Goal: Information Seeking & Learning: Learn about a topic

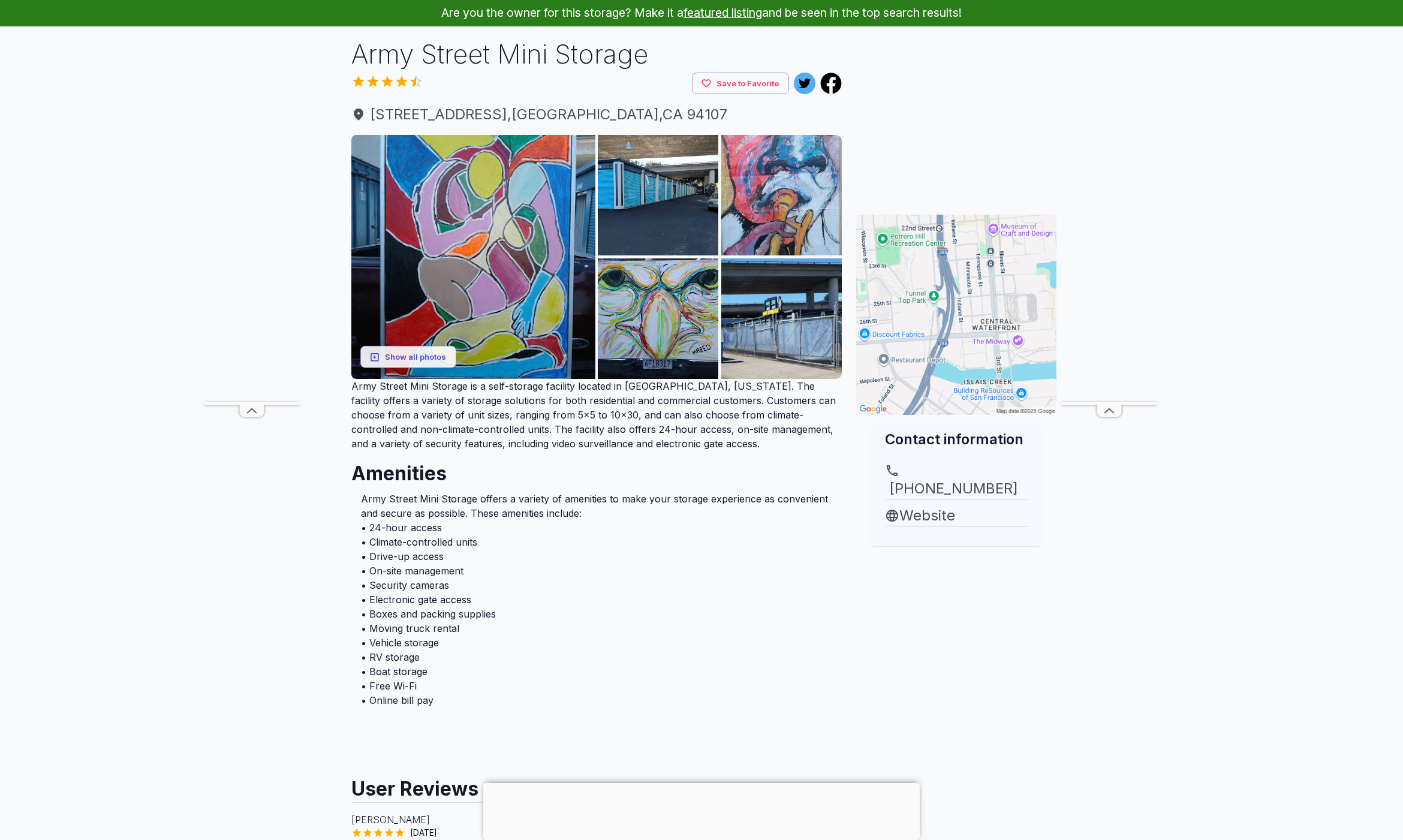
scroll to position [50, 0]
click at [1192, 547] on main "Are you the owner for this storage? Make it a featured listing and be seen in t…" at bounding box center [702, 642] width 1403 height 1286
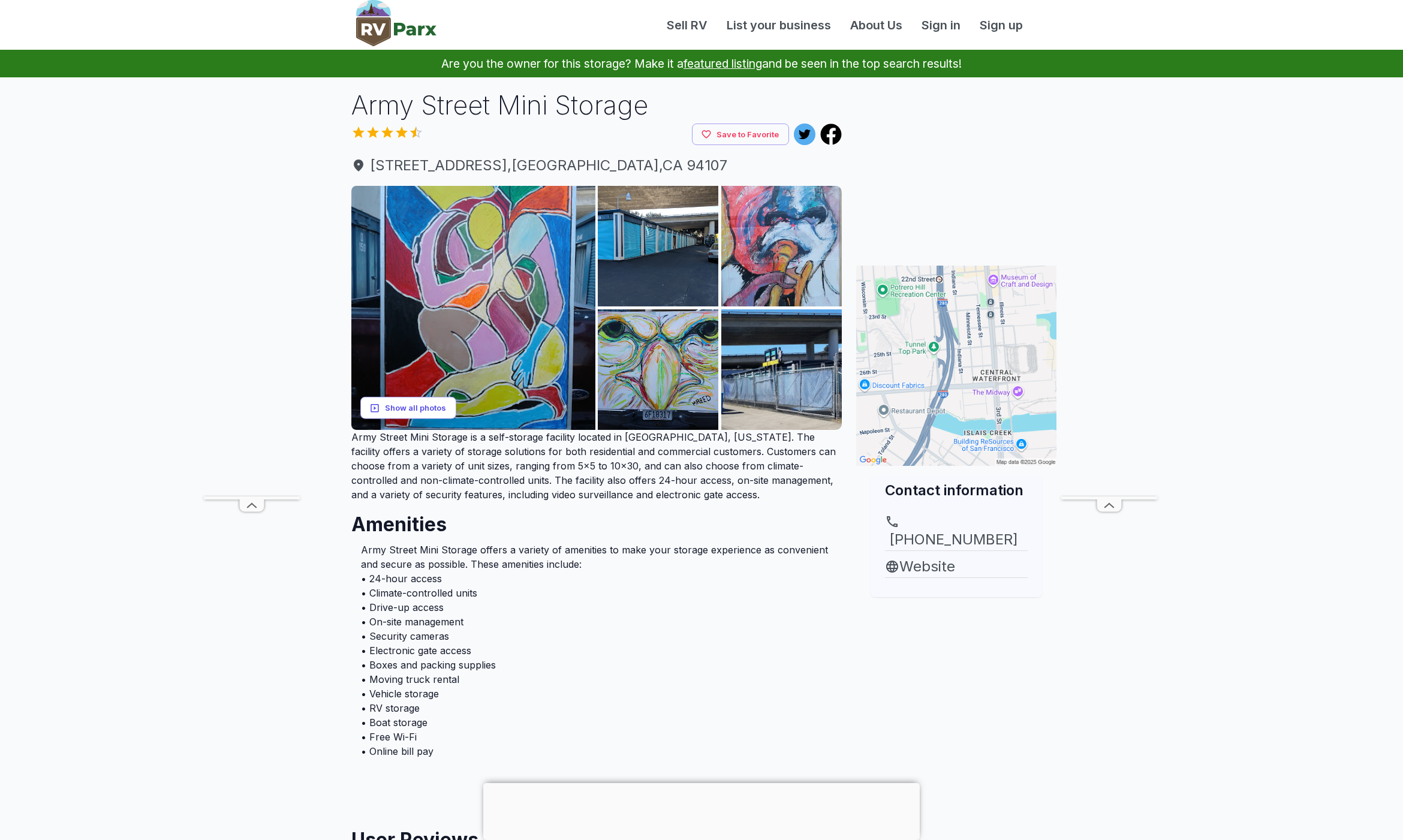
click at [417, 410] on button "Show all photos" at bounding box center [408, 408] width 96 height 22
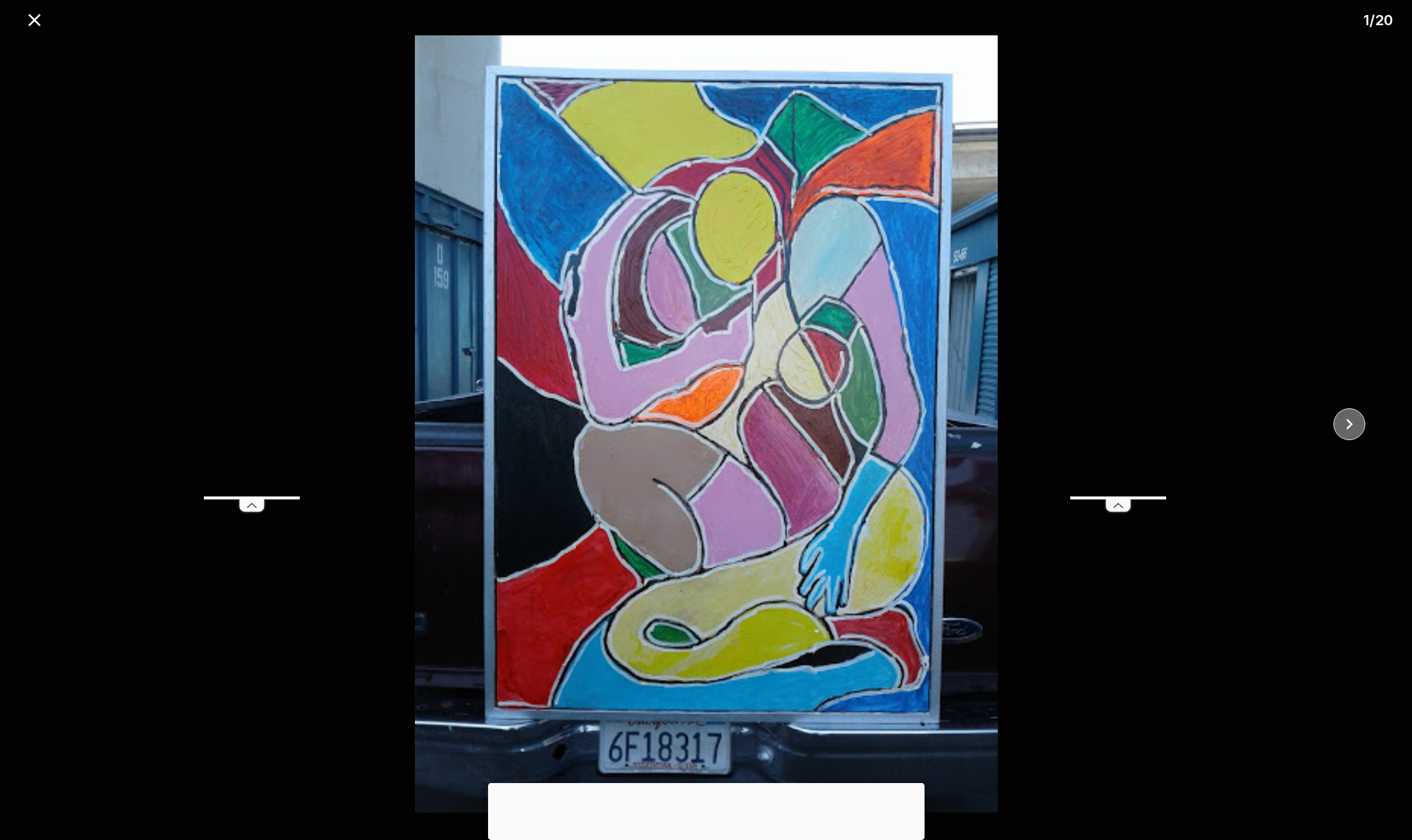
click at [1351, 424] on icon "close" at bounding box center [1350, 424] width 7 height 11
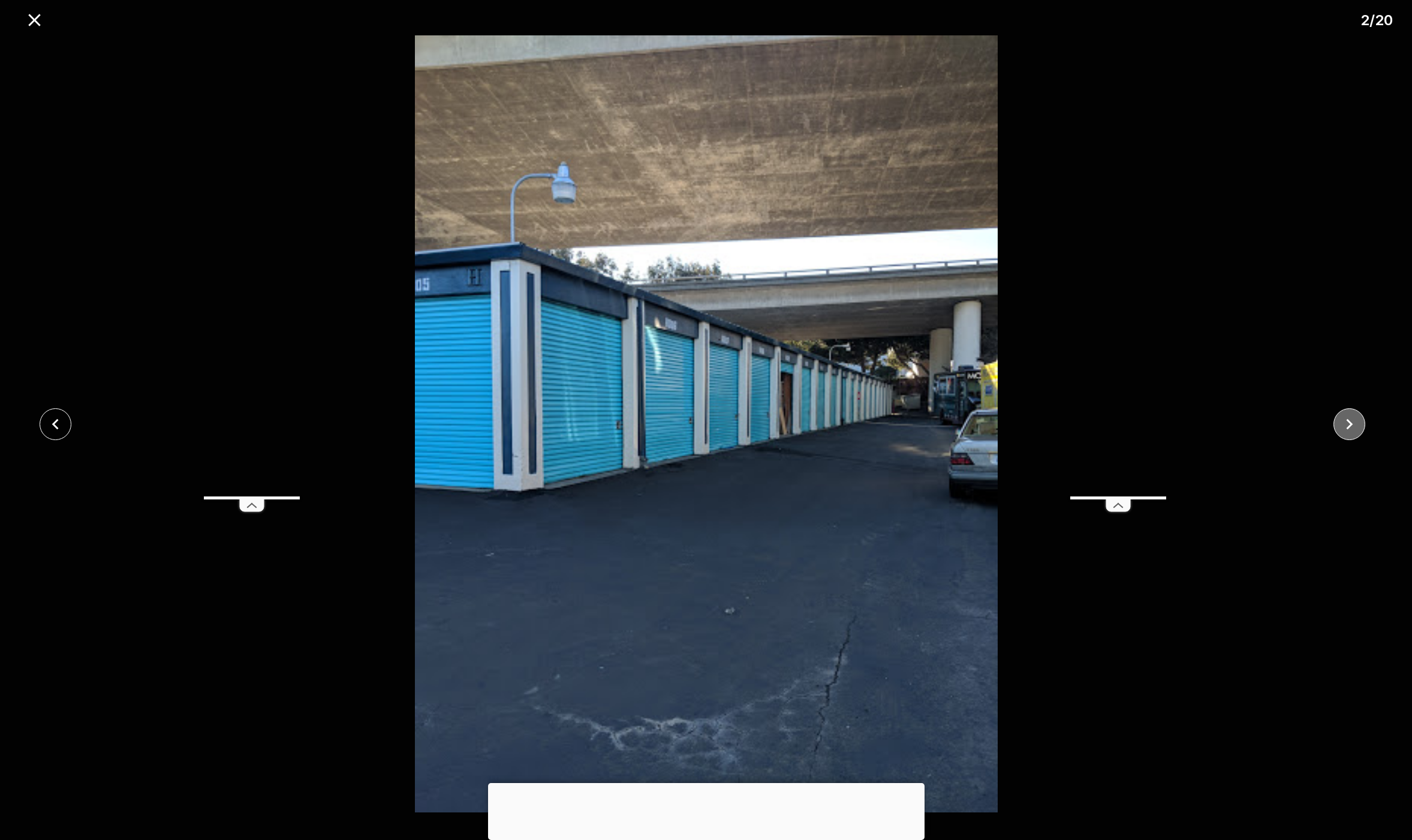
click at [1351, 424] on icon "close" at bounding box center [1350, 424] width 7 height 11
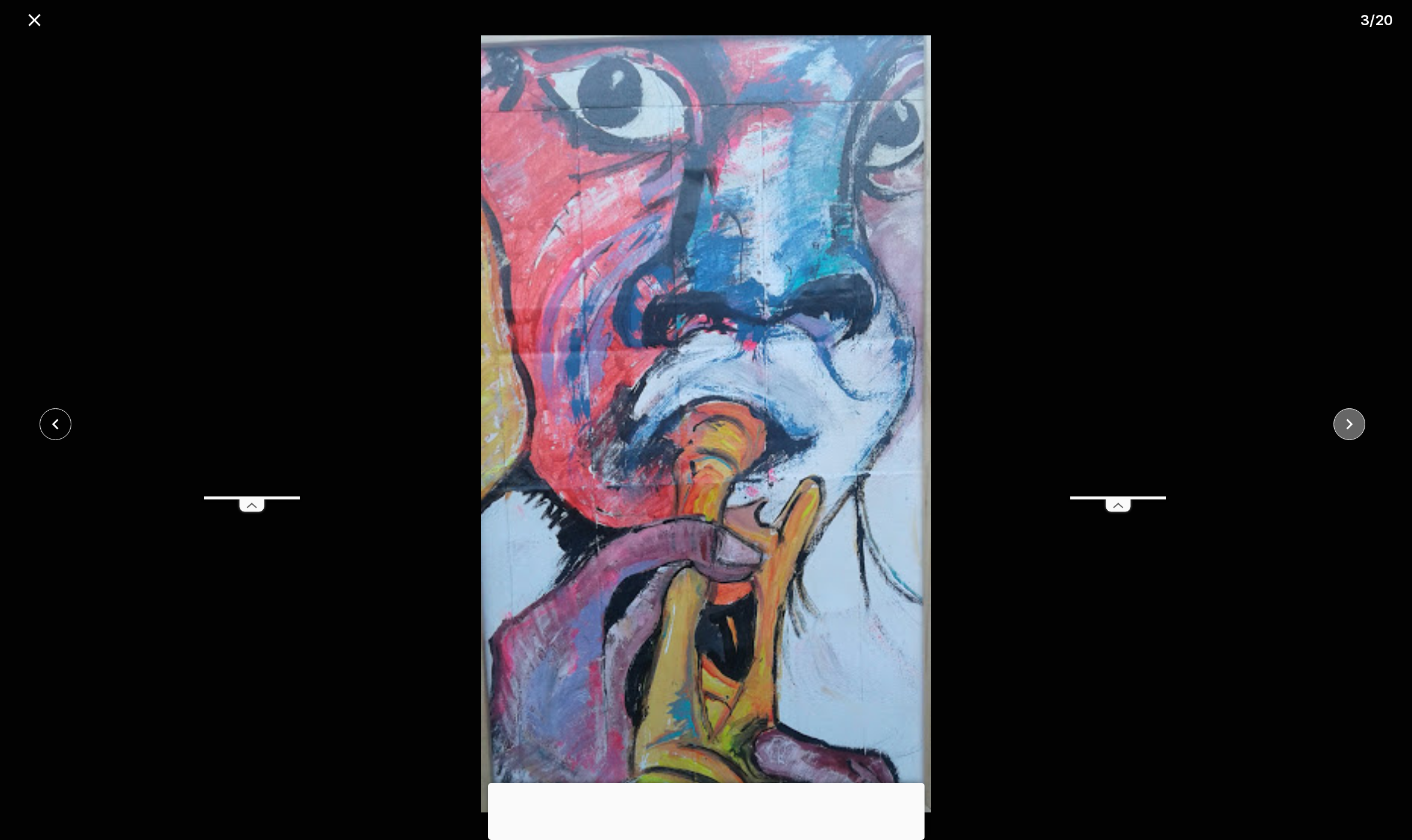
click at [1351, 424] on icon "close" at bounding box center [1350, 424] width 7 height 11
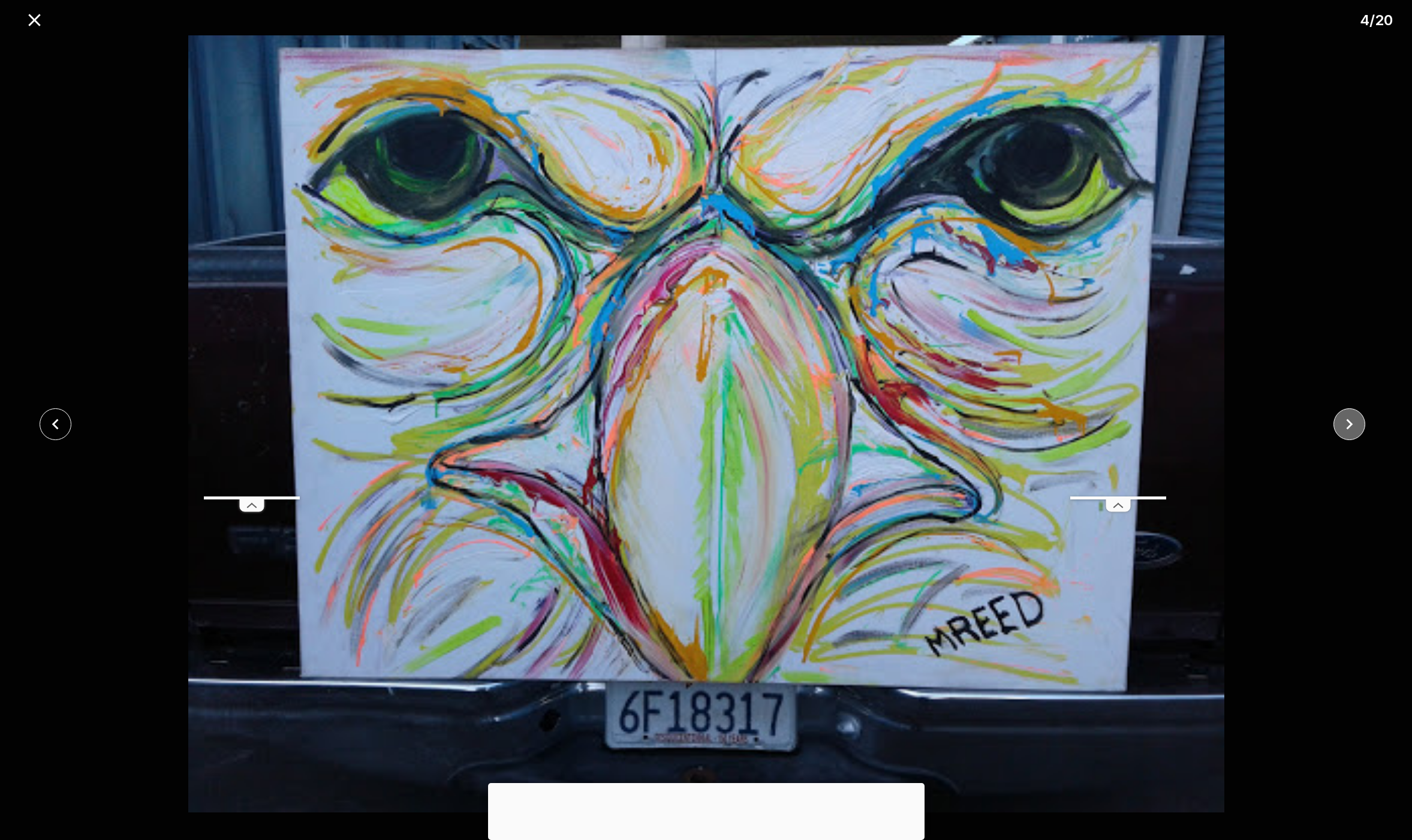
click at [1351, 424] on icon "close" at bounding box center [1350, 424] width 7 height 11
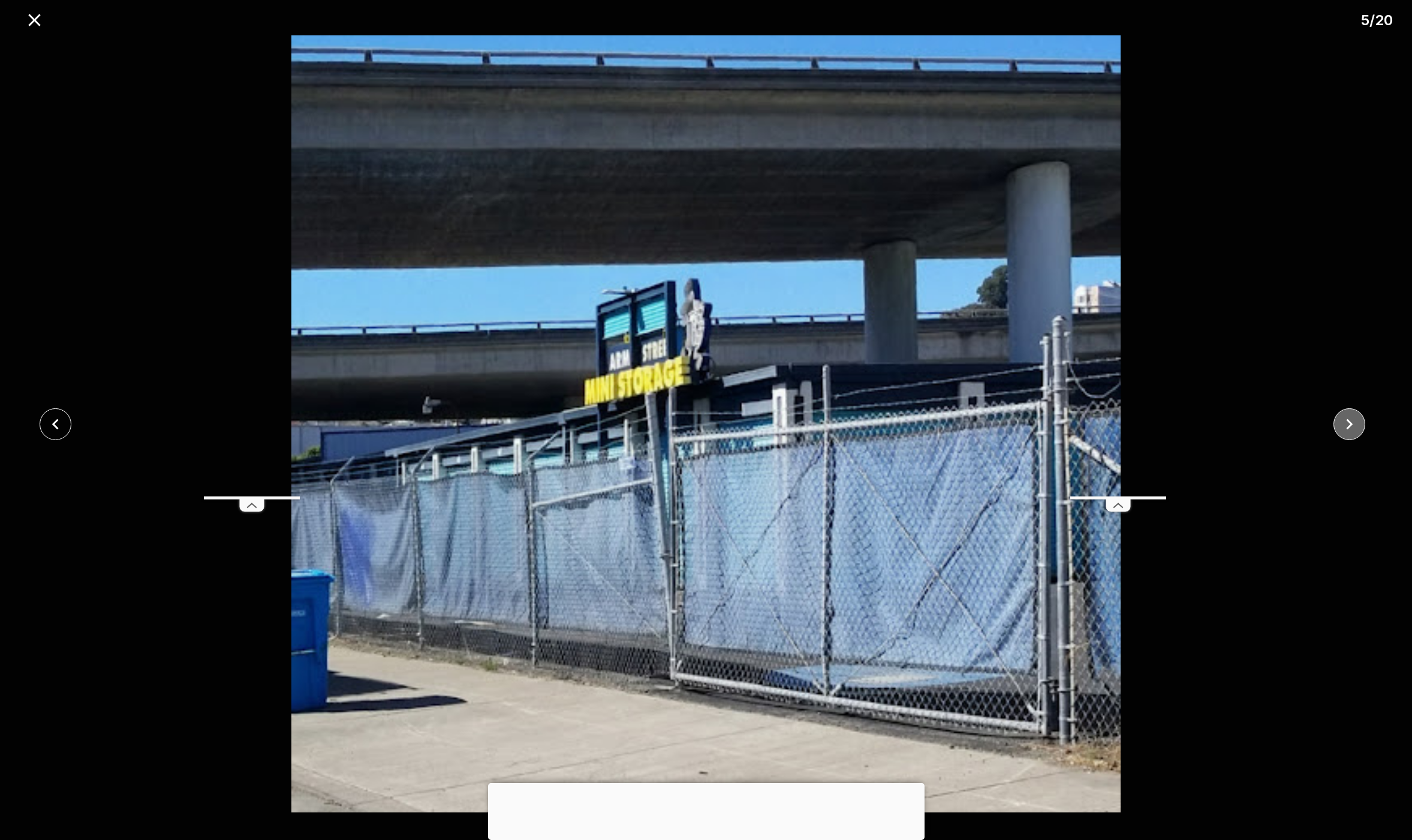
click at [1351, 424] on icon "close" at bounding box center [1350, 424] width 7 height 11
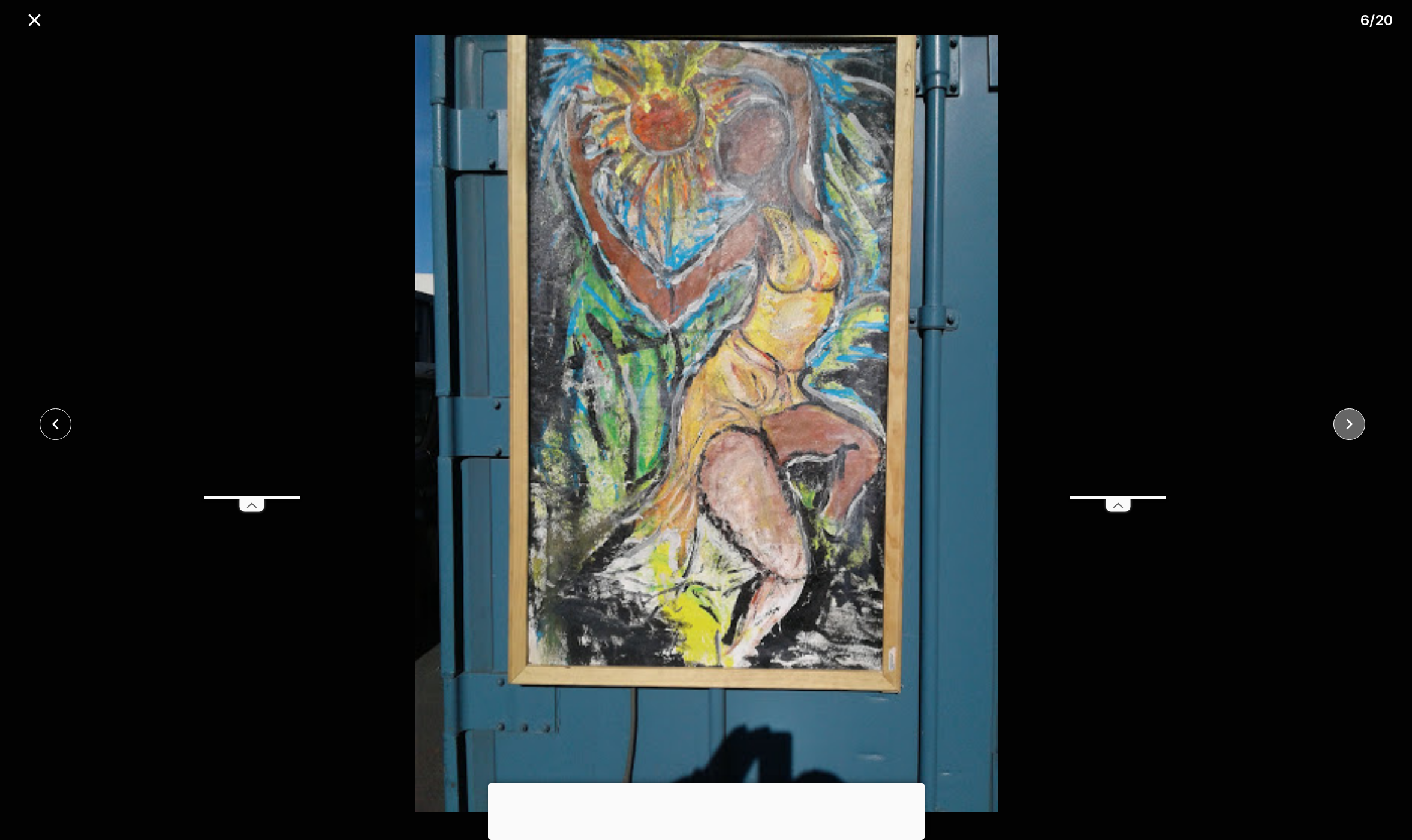
click at [1351, 424] on icon "close" at bounding box center [1350, 424] width 7 height 11
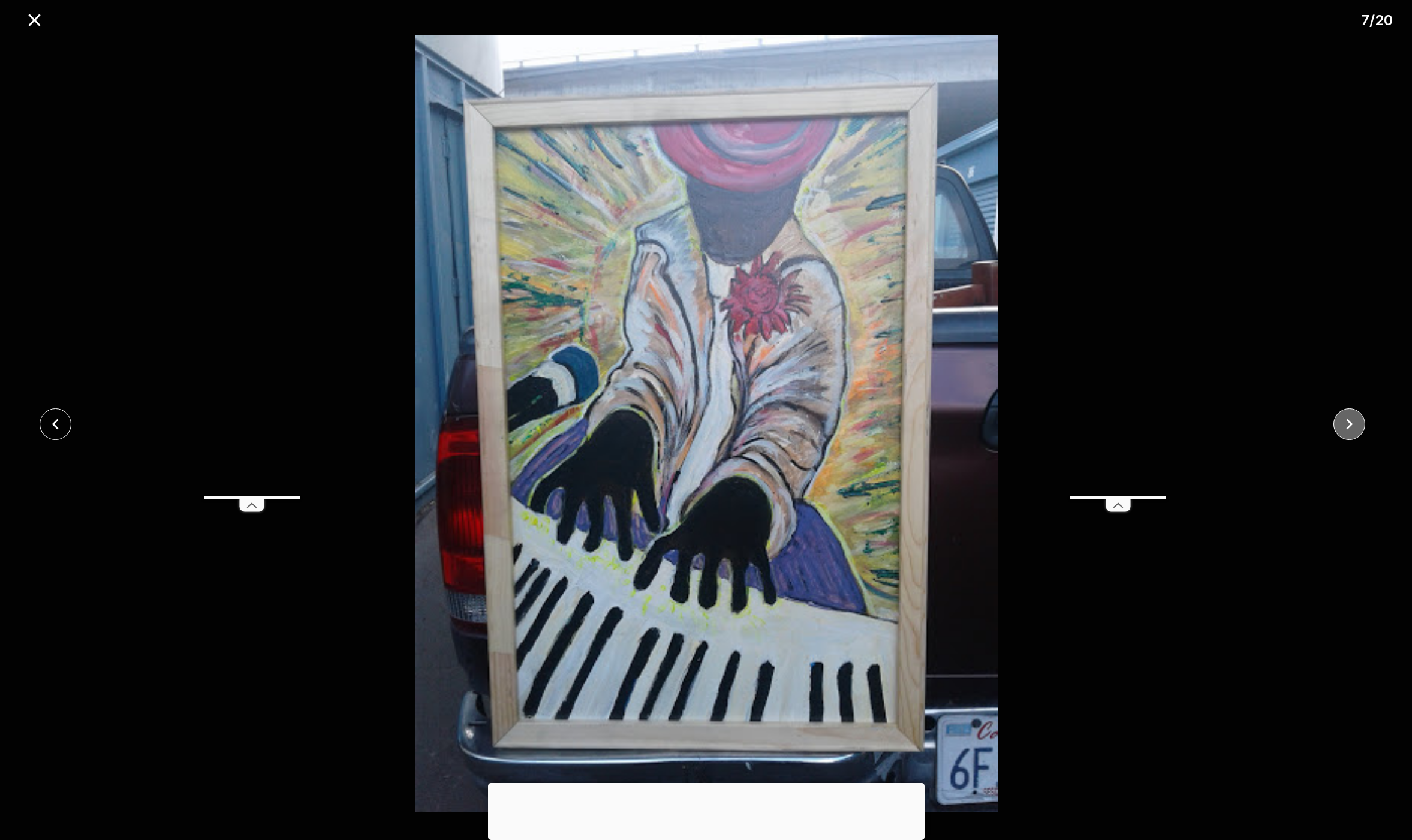
click at [1351, 424] on icon "close" at bounding box center [1350, 424] width 7 height 11
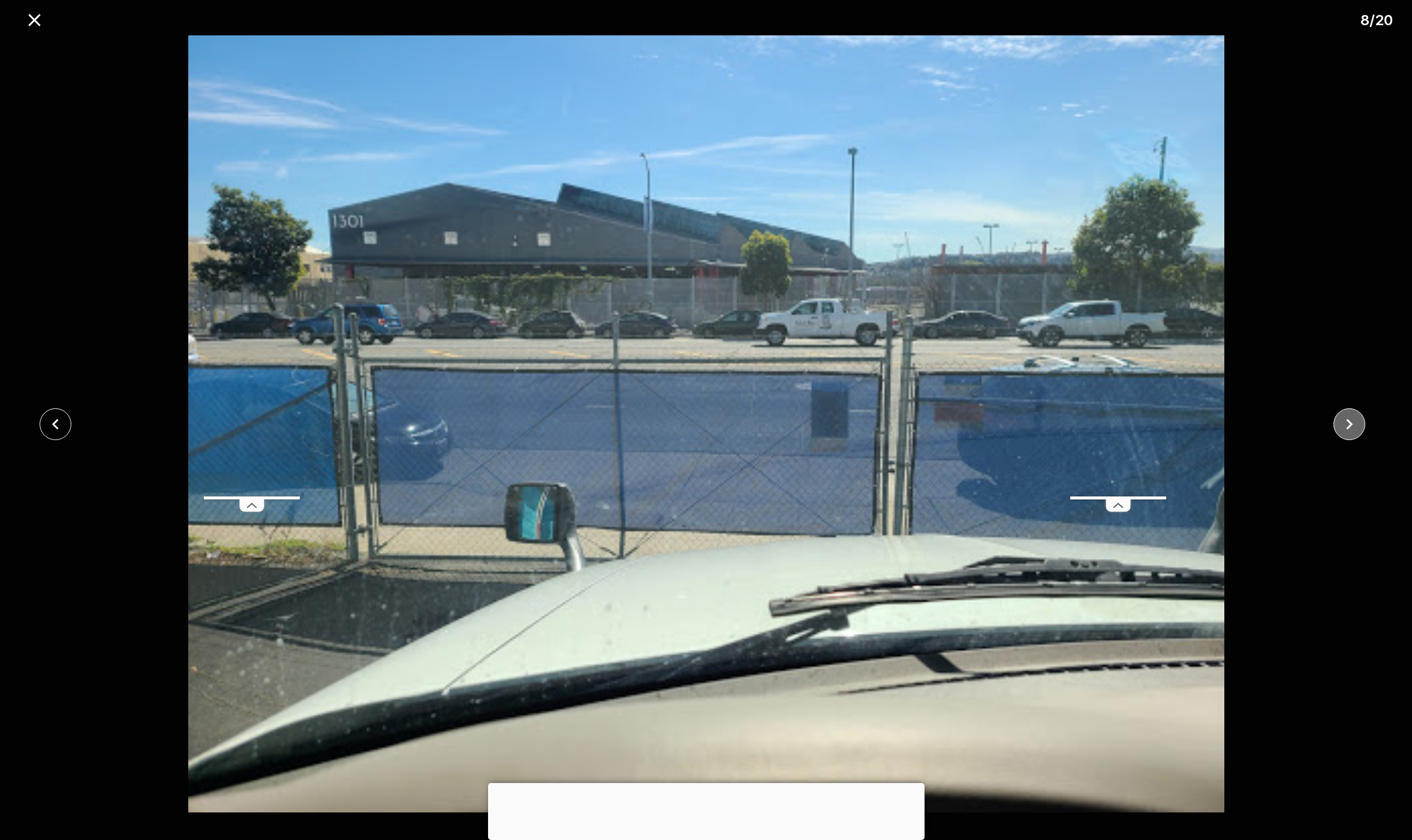
click at [1351, 424] on icon "close" at bounding box center [1350, 424] width 7 height 11
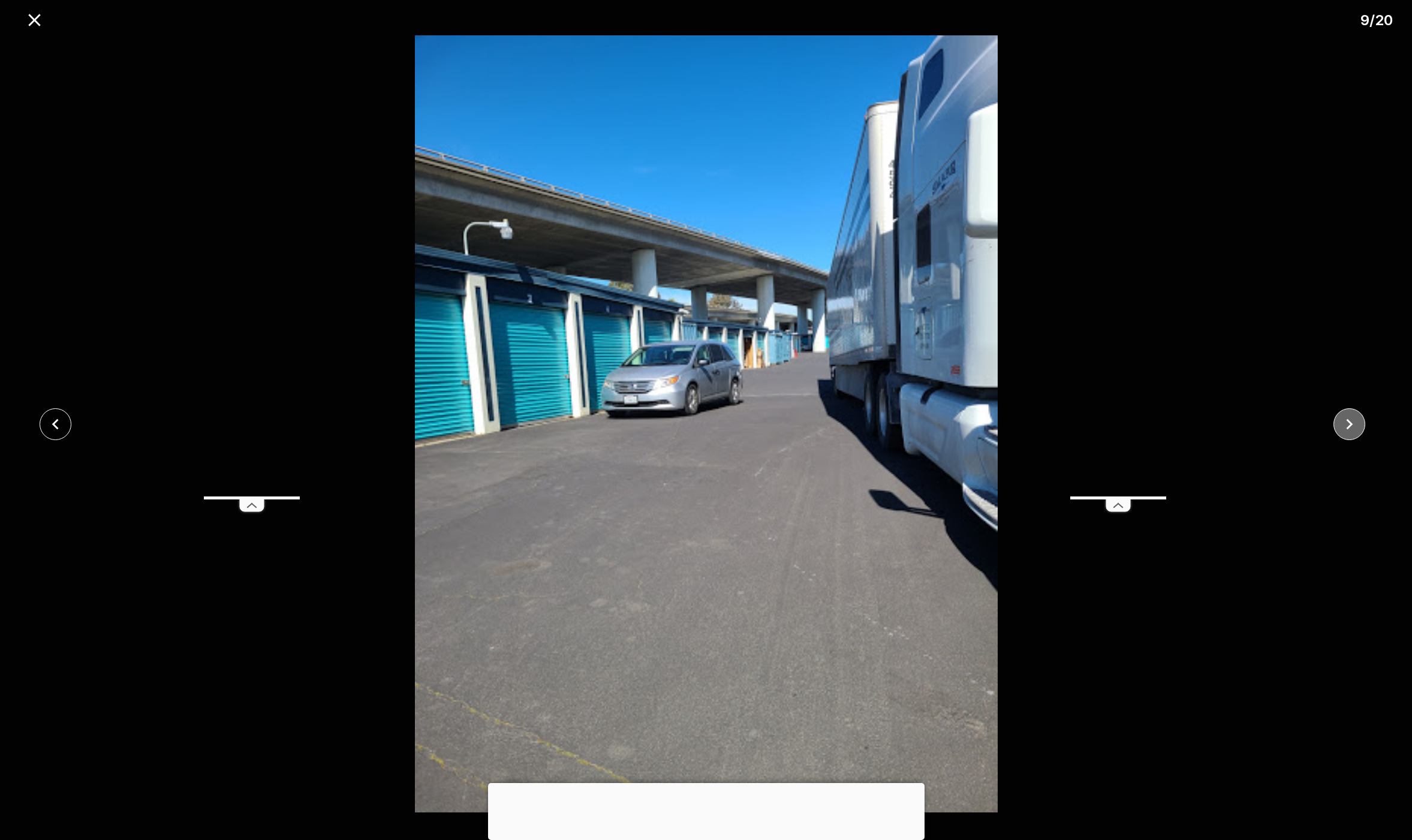
click at [1351, 424] on icon "close" at bounding box center [1350, 424] width 7 height 11
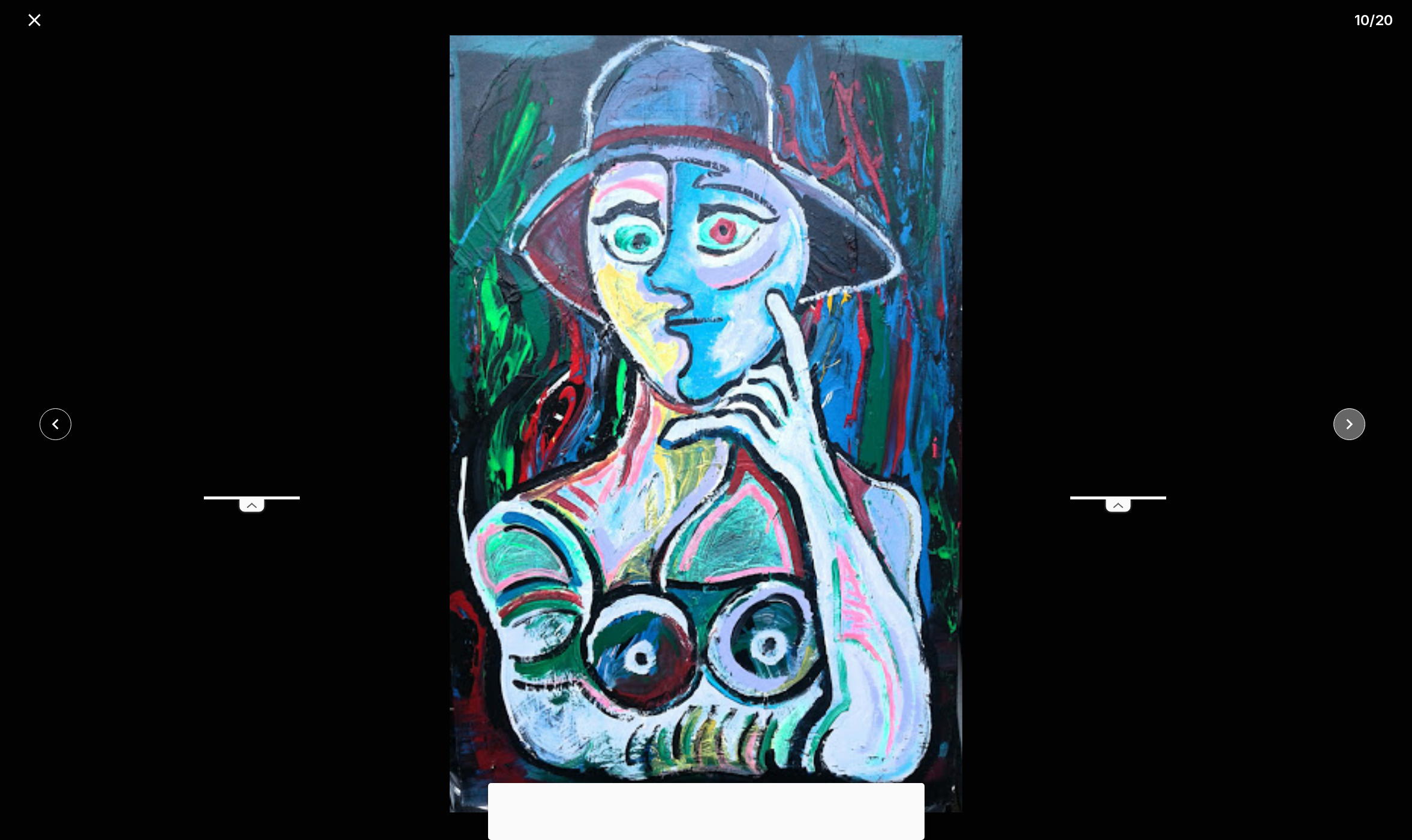
click at [1351, 424] on icon "close" at bounding box center [1350, 424] width 7 height 11
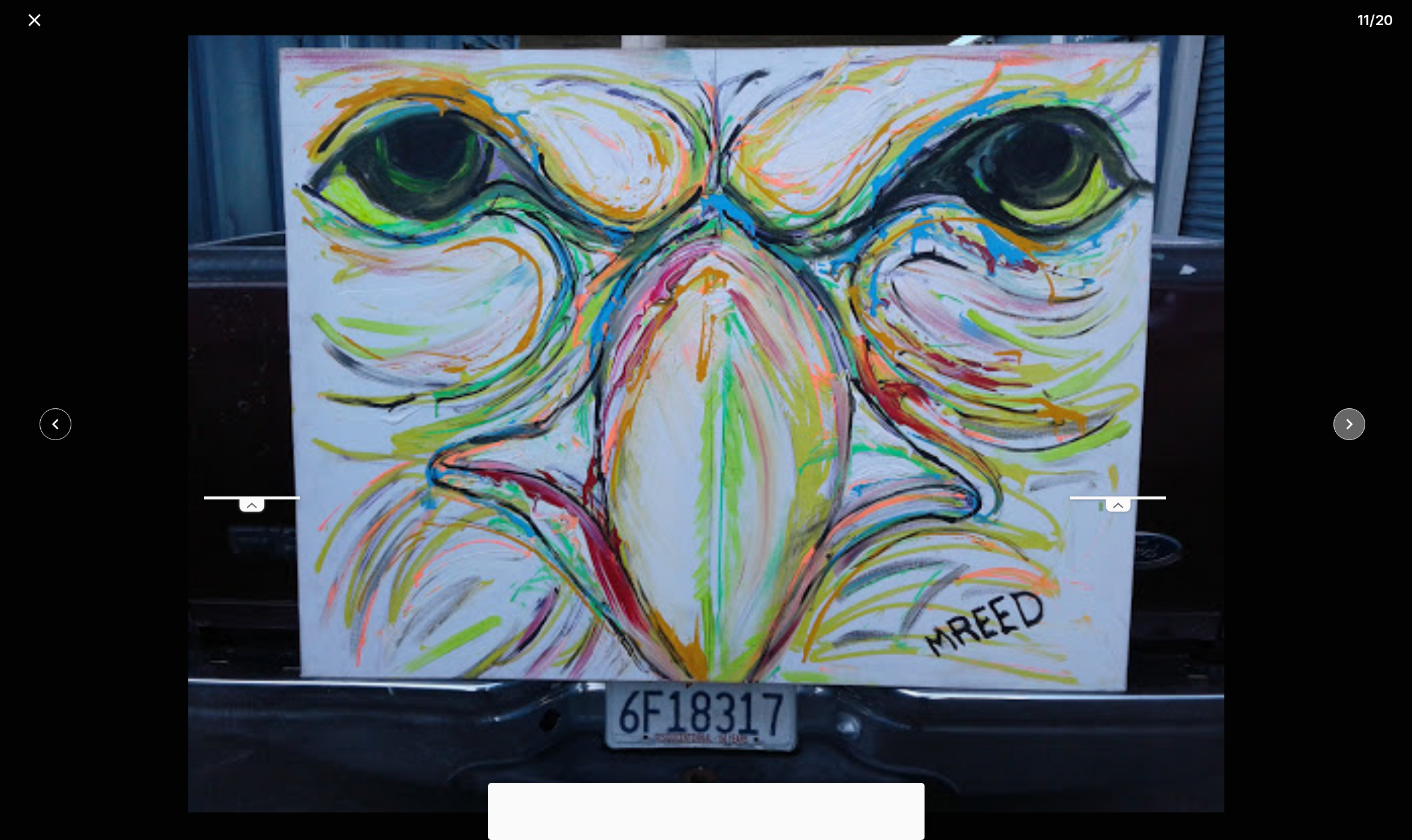
click at [1351, 424] on icon "close" at bounding box center [1350, 424] width 7 height 11
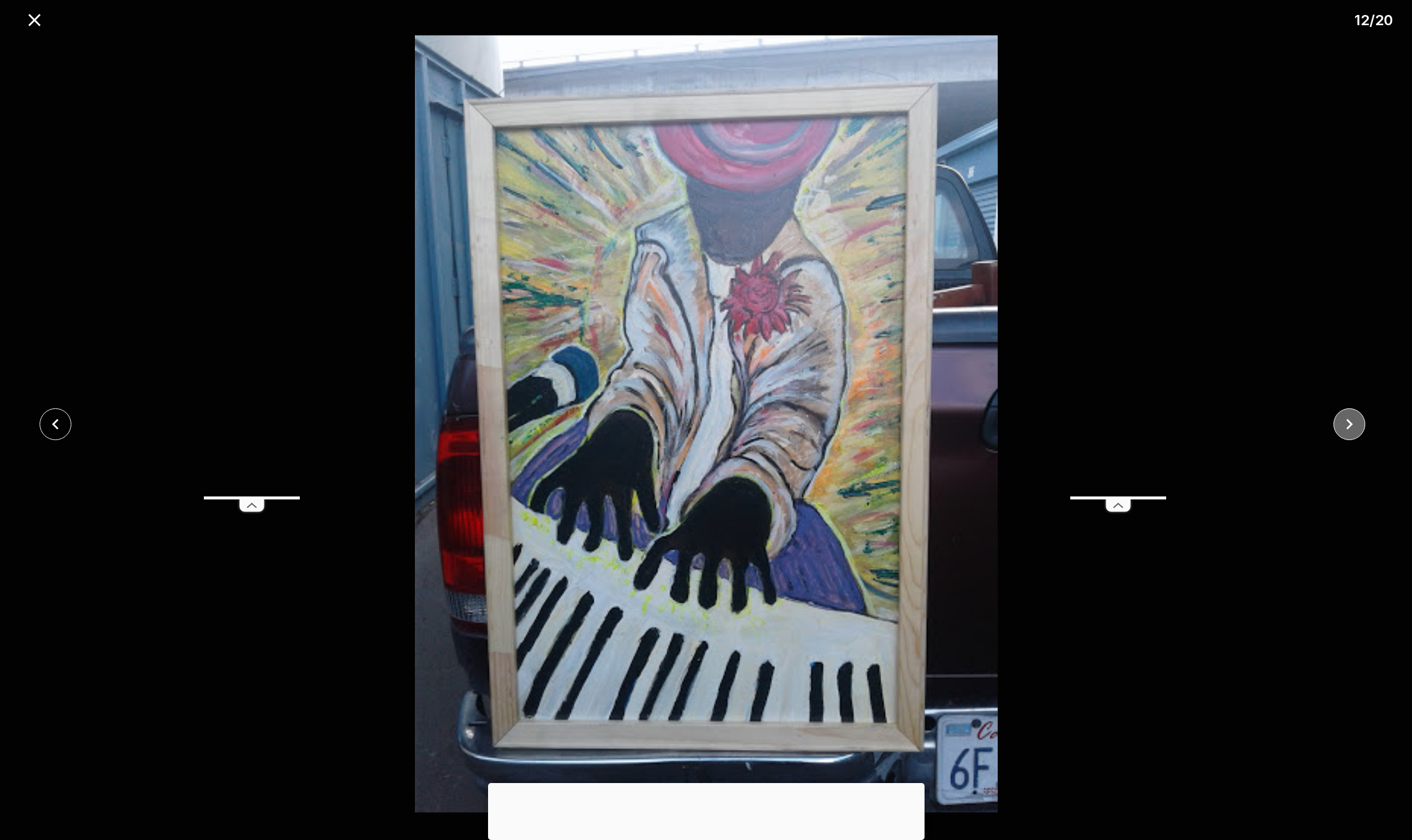
click at [1351, 424] on icon "close" at bounding box center [1350, 424] width 7 height 11
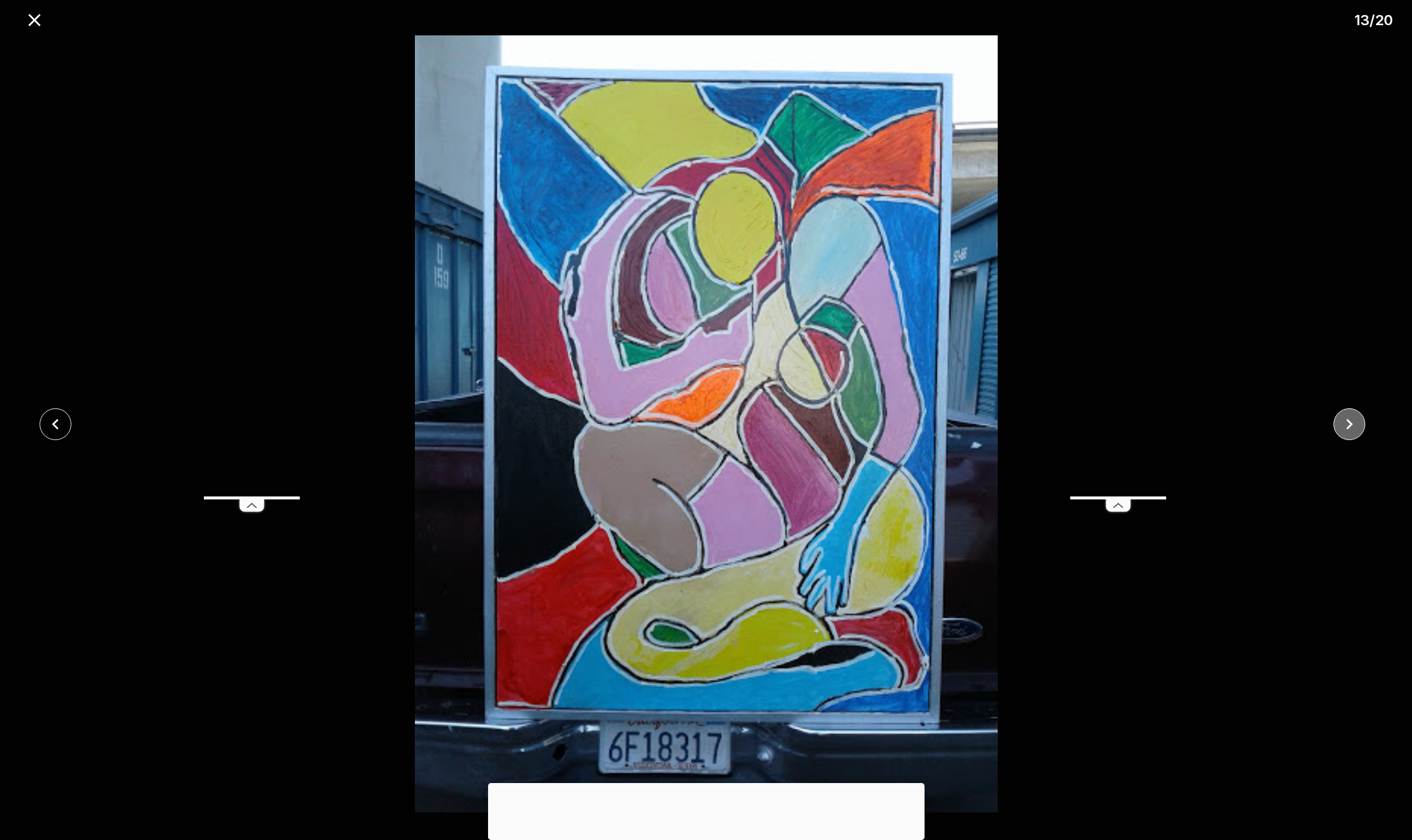
click at [1351, 424] on icon "close" at bounding box center [1350, 424] width 7 height 11
